Goal: Book appointment/travel/reservation

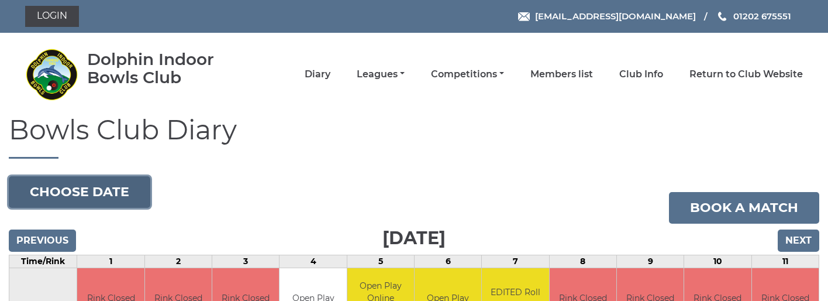
click at [71, 187] on button "Choose date" at bounding box center [80, 192] width 142 height 32
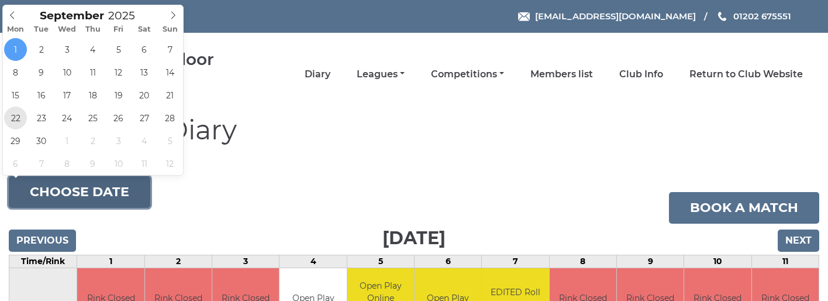
type input "[DATE]"
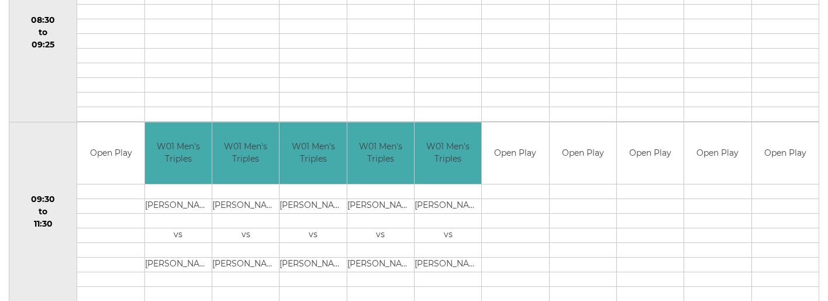
scroll to position [142, 0]
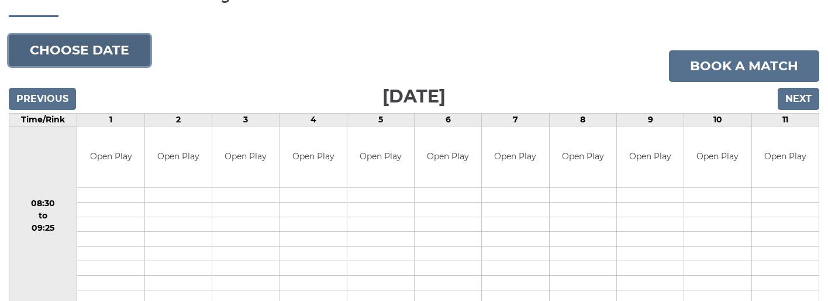
click at [98, 63] on button "Choose date" at bounding box center [80, 50] width 142 height 32
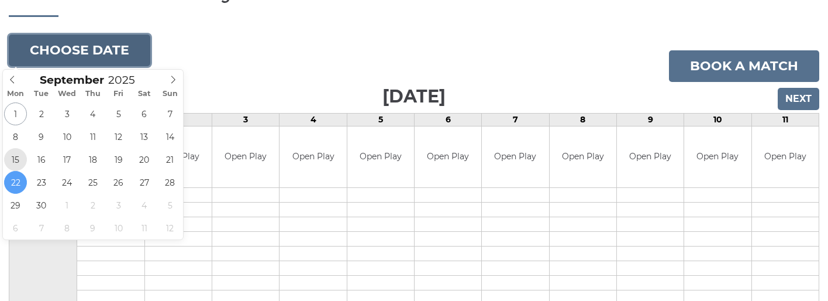
type input "2025-09-15"
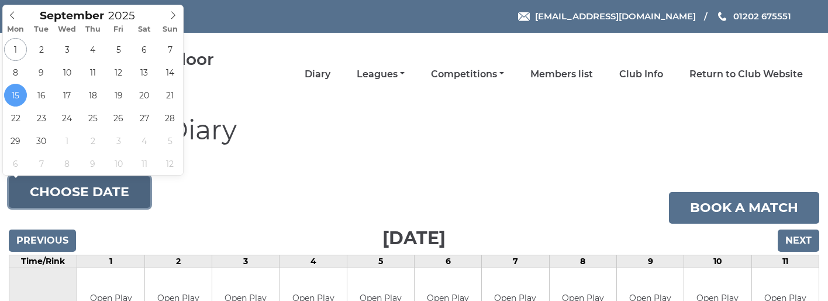
click at [70, 196] on button "Choose date" at bounding box center [80, 192] width 142 height 32
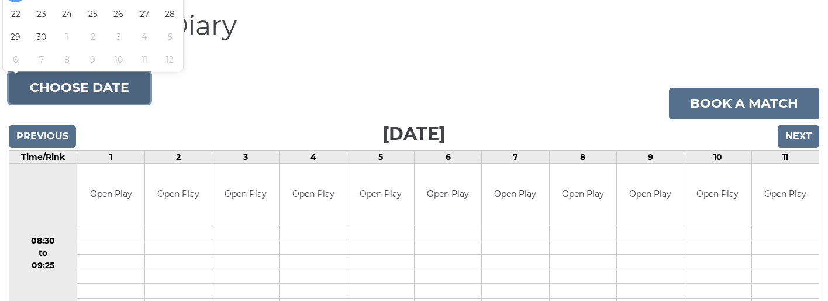
scroll to position [58, 0]
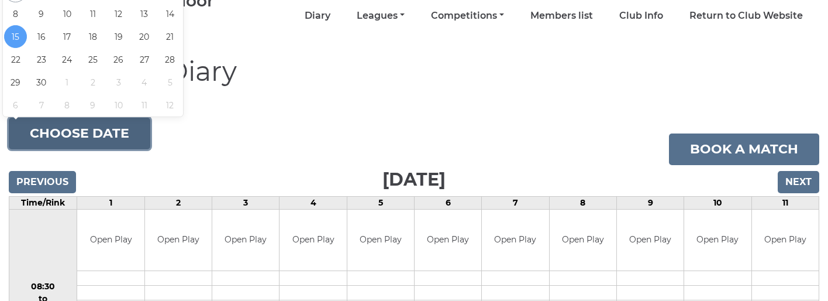
type input "[DATE]"
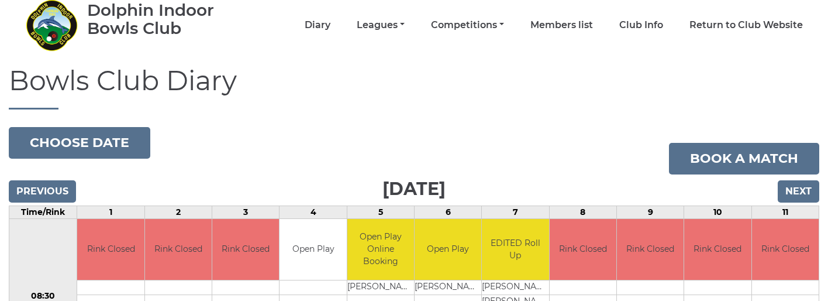
scroll to position [117, 0]
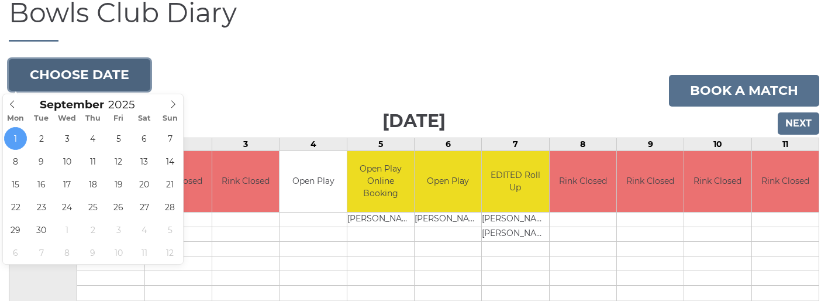
click at [96, 76] on button "Choose date" at bounding box center [80, 75] width 142 height 32
type input "[DATE]"
